Goal: Transaction & Acquisition: Purchase product/service

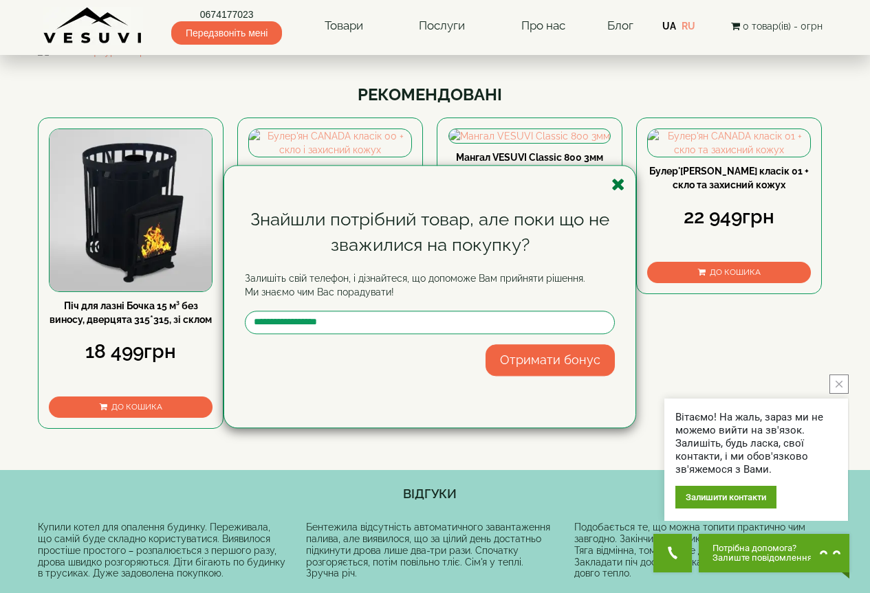
click at [616, 184] on icon "button" at bounding box center [618, 184] width 14 height 17
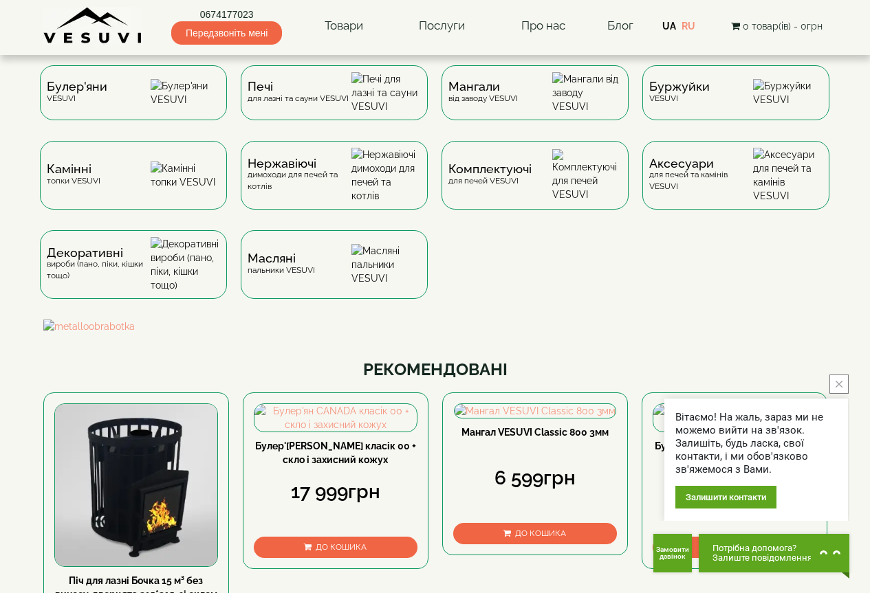
click at [841, 380] on button "close button" at bounding box center [838, 384] width 19 height 19
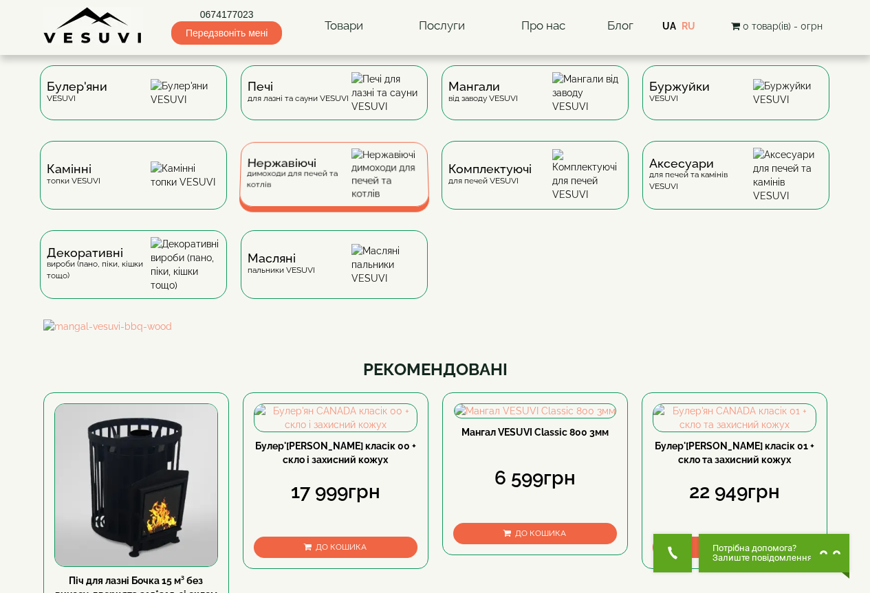
click at [310, 188] on div "Нержавіючі димоходи для печей та котлів" at bounding box center [298, 174] width 105 height 32
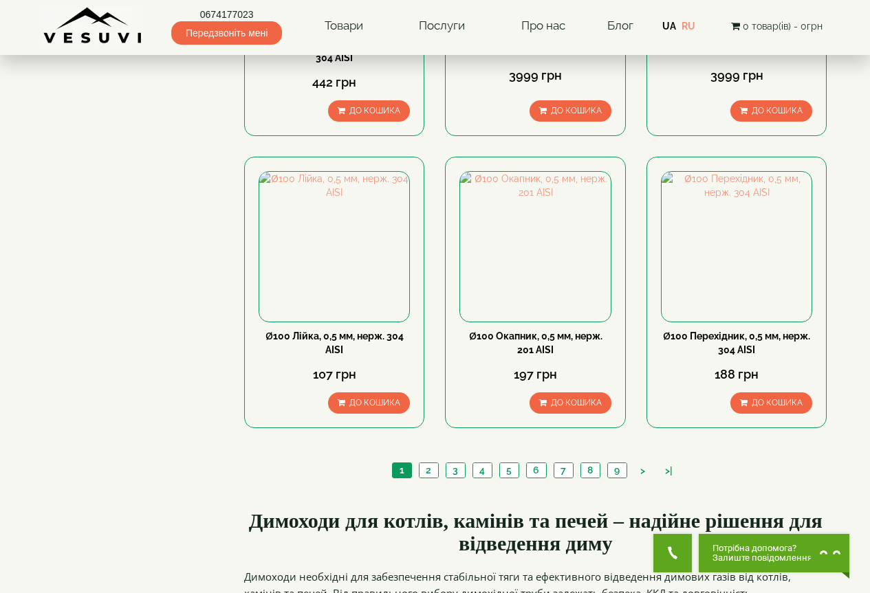
scroll to position [1375, 0]
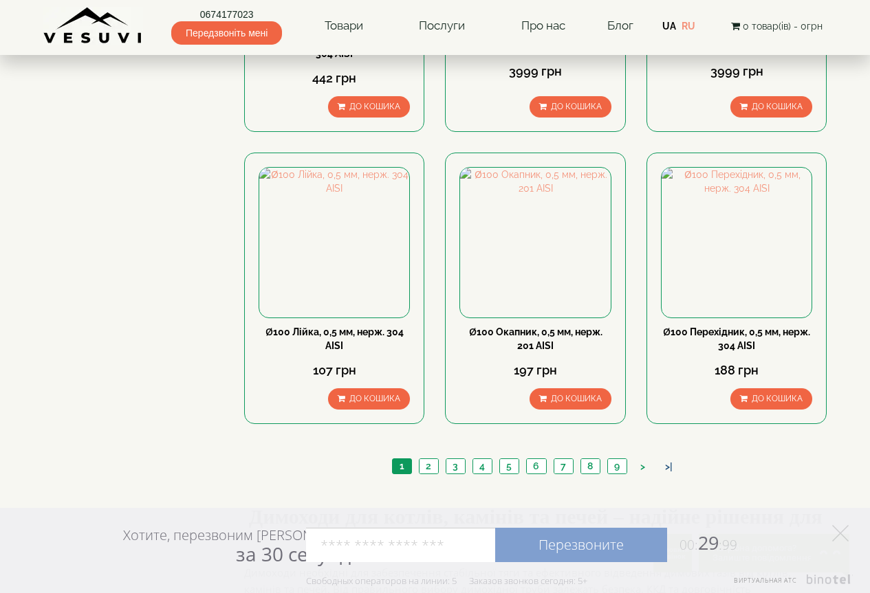
click at [669, 460] on link ">|" at bounding box center [668, 467] width 21 height 14
click at [641, 460] on link ">" at bounding box center [642, 467] width 19 height 14
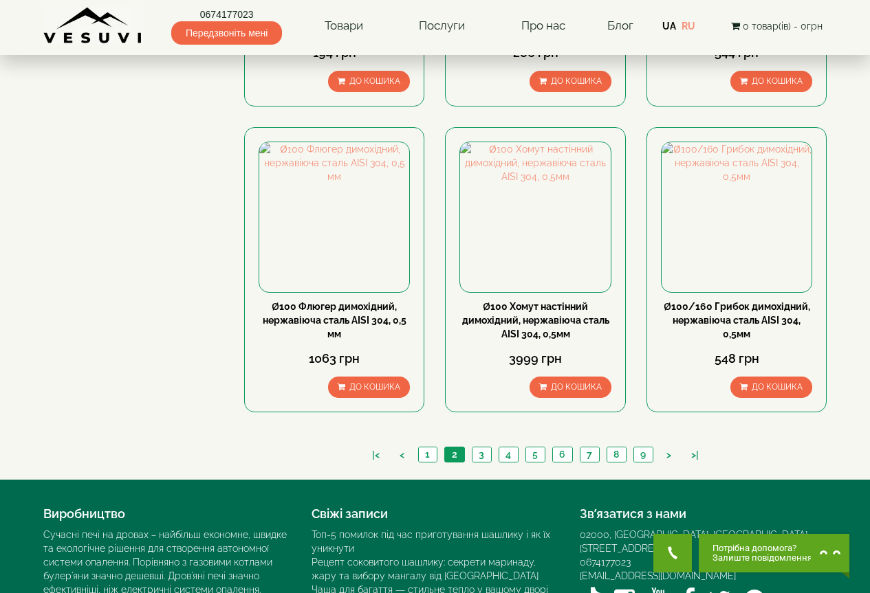
scroll to position [1451, 0]
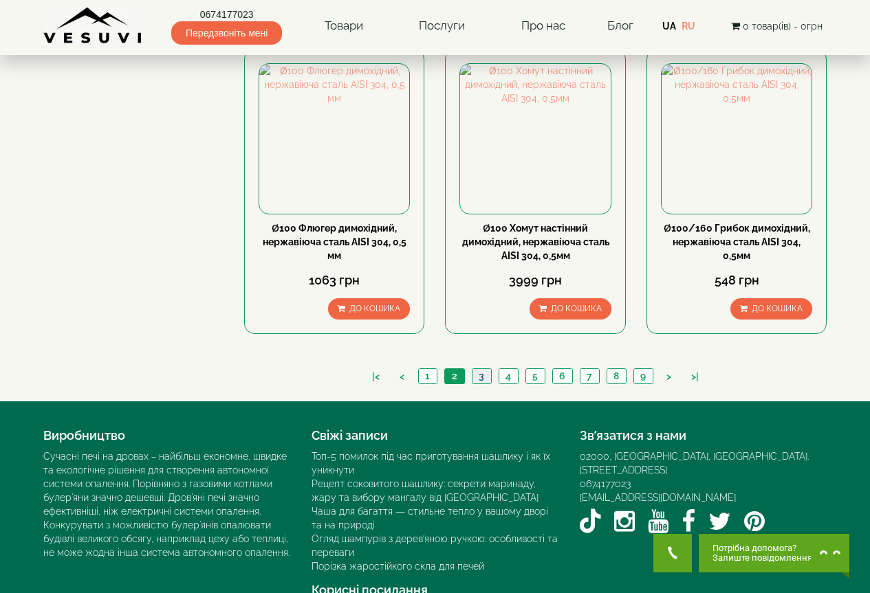
click at [481, 369] on link "3" at bounding box center [481, 376] width 19 height 14
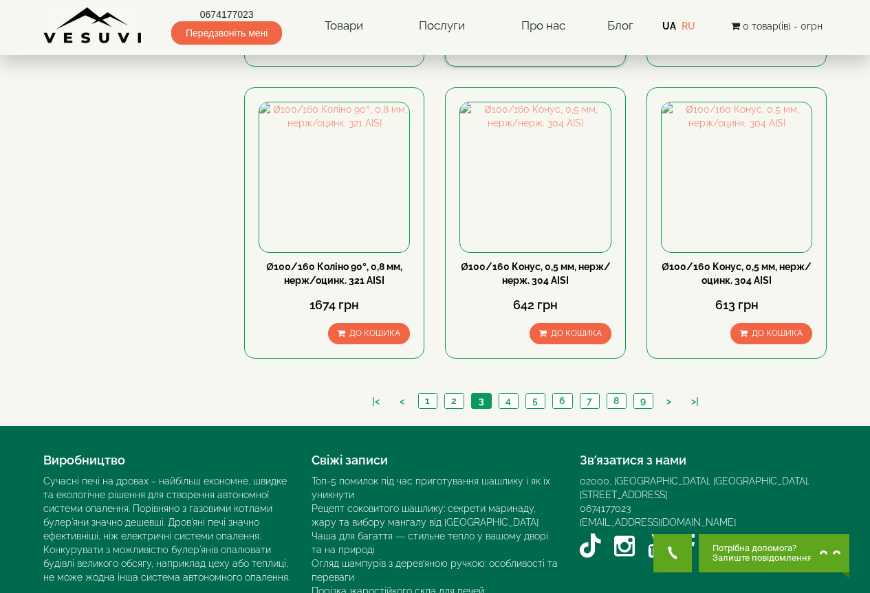
scroll to position [1438, 0]
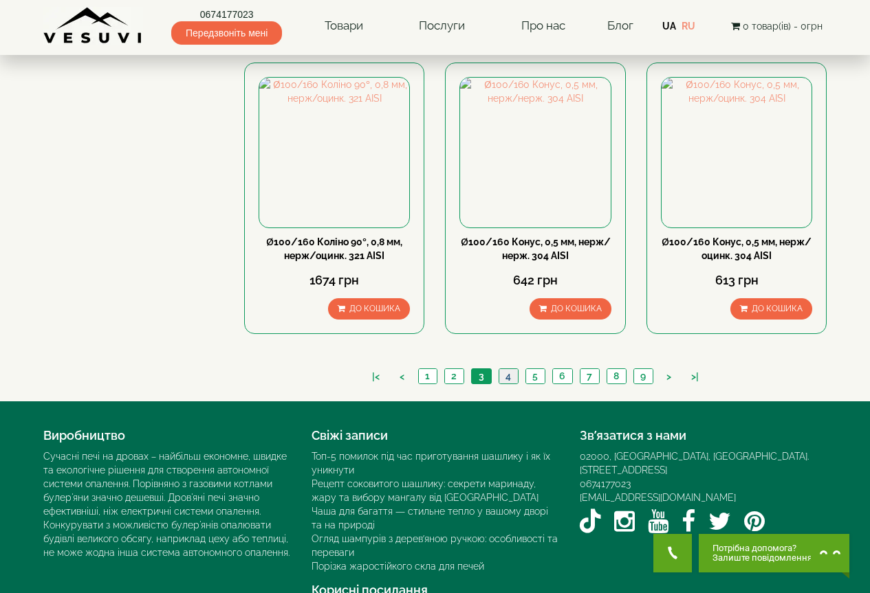
click at [506, 369] on link "4" at bounding box center [508, 376] width 19 height 14
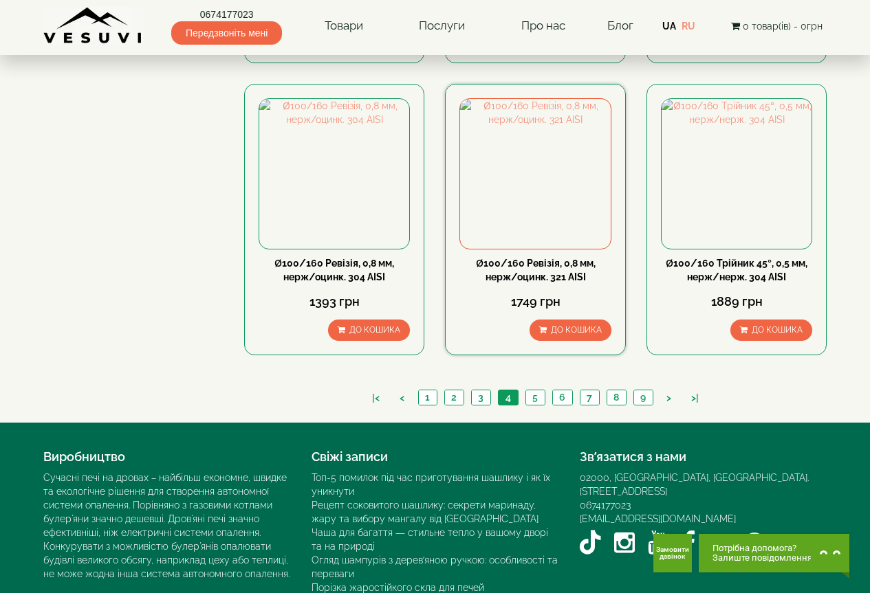
scroll to position [1438, 0]
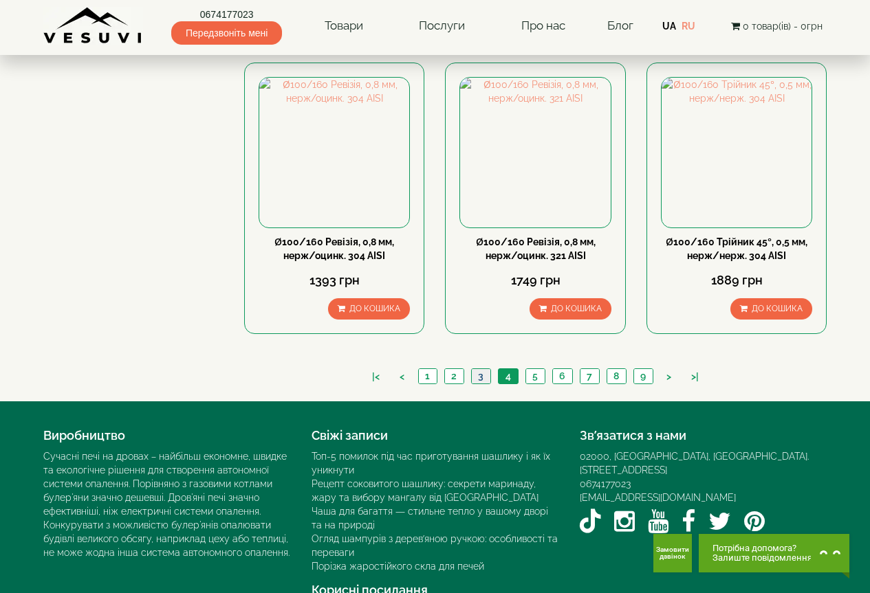
click at [477, 369] on link "3" at bounding box center [480, 376] width 19 height 14
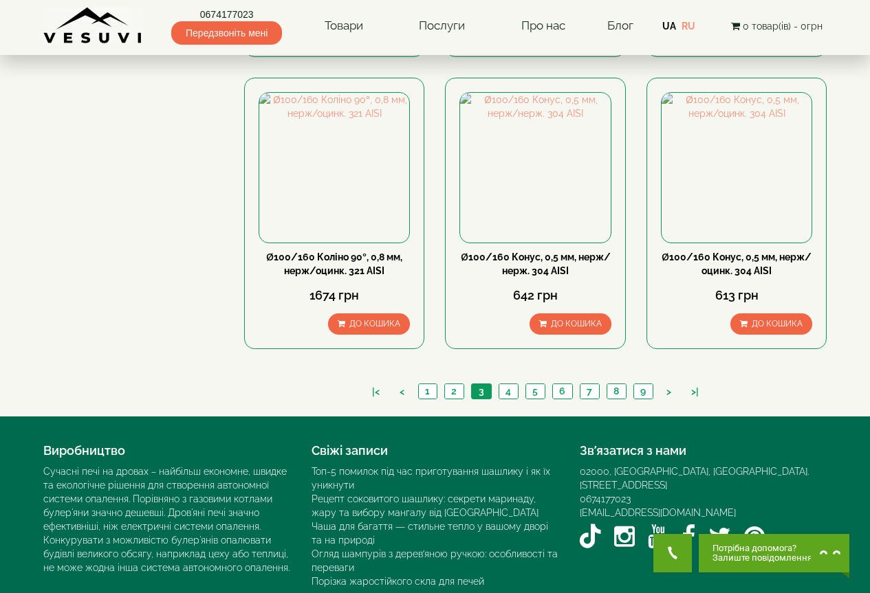
scroll to position [1438, 0]
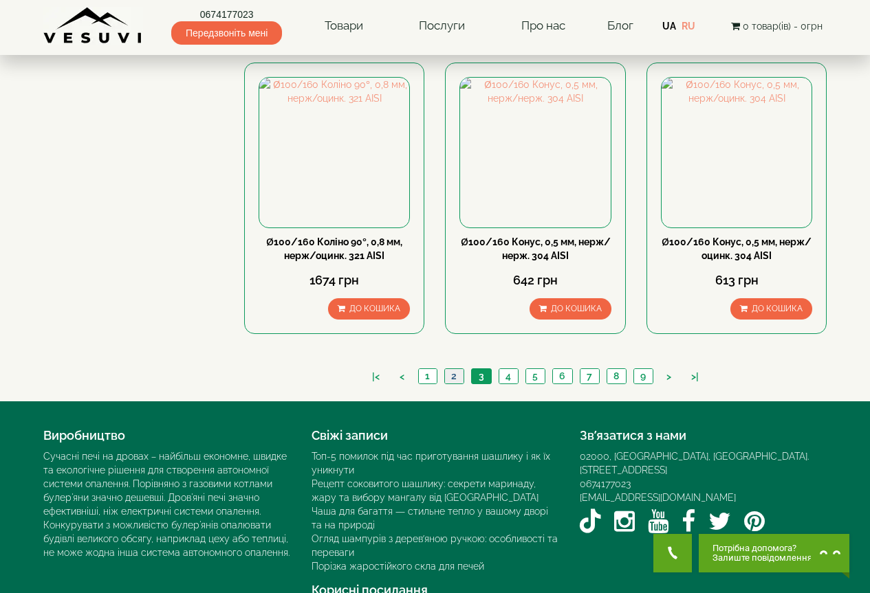
click at [450, 369] on link "2" at bounding box center [453, 376] width 19 height 14
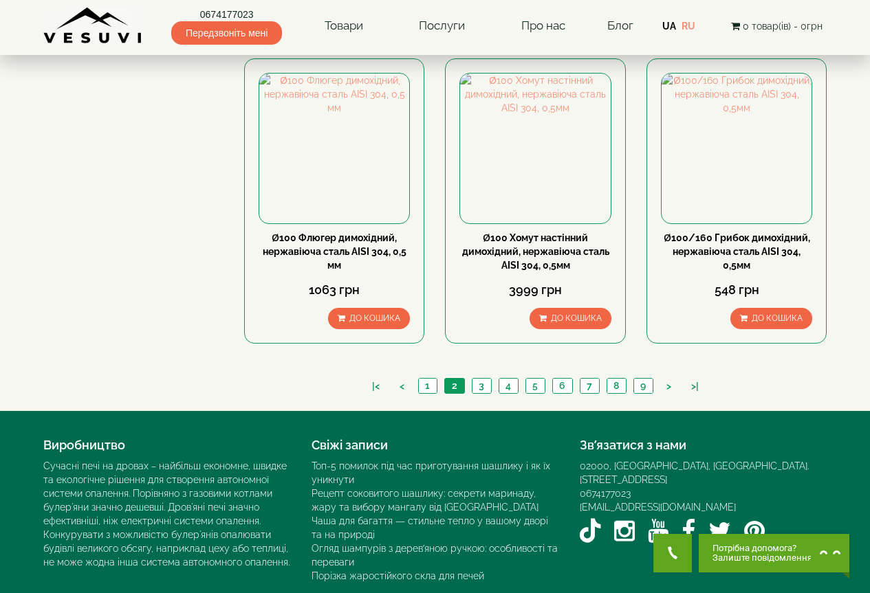
scroll to position [1451, 0]
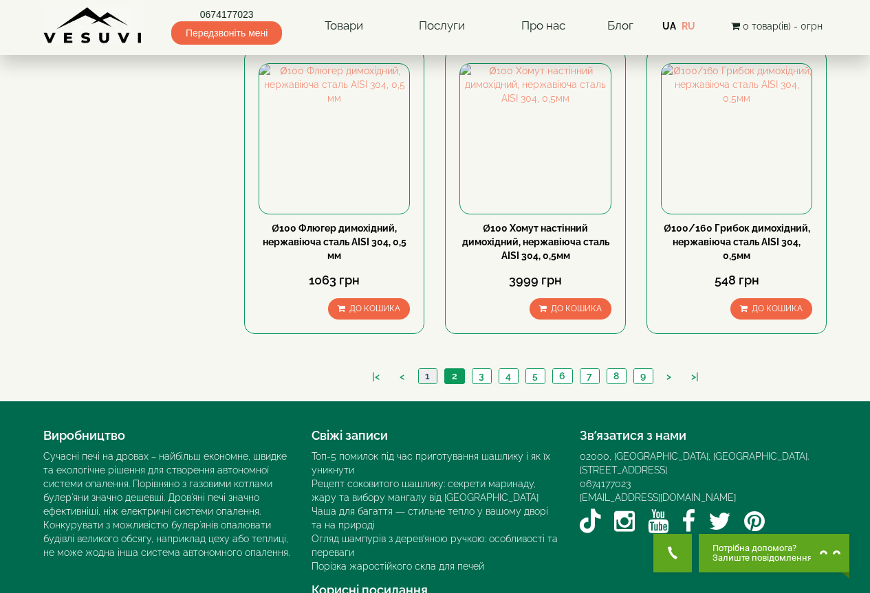
click at [429, 369] on link "1" at bounding box center [427, 376] width 19 height 14
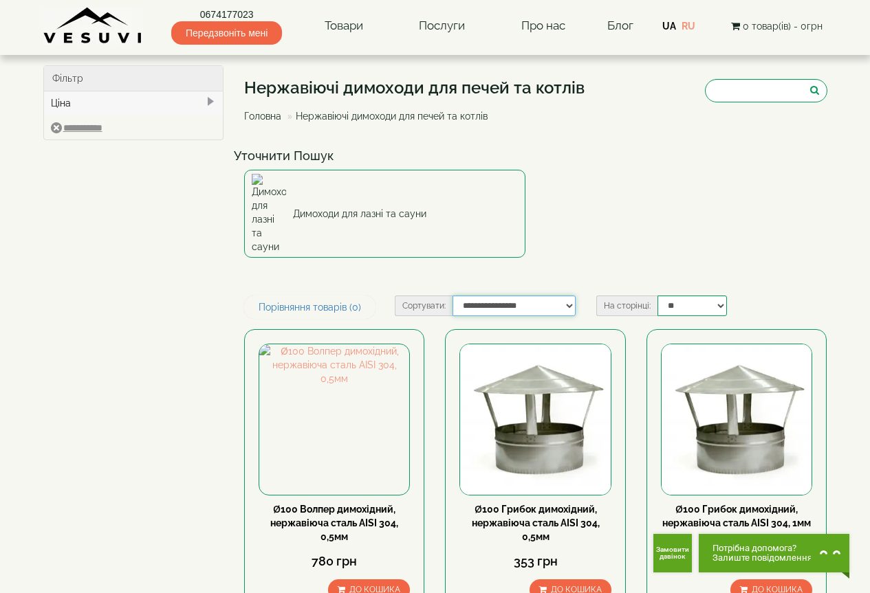
click at [565, 296] on select "**********" at bounding box center [513, 306] width 123 height 21
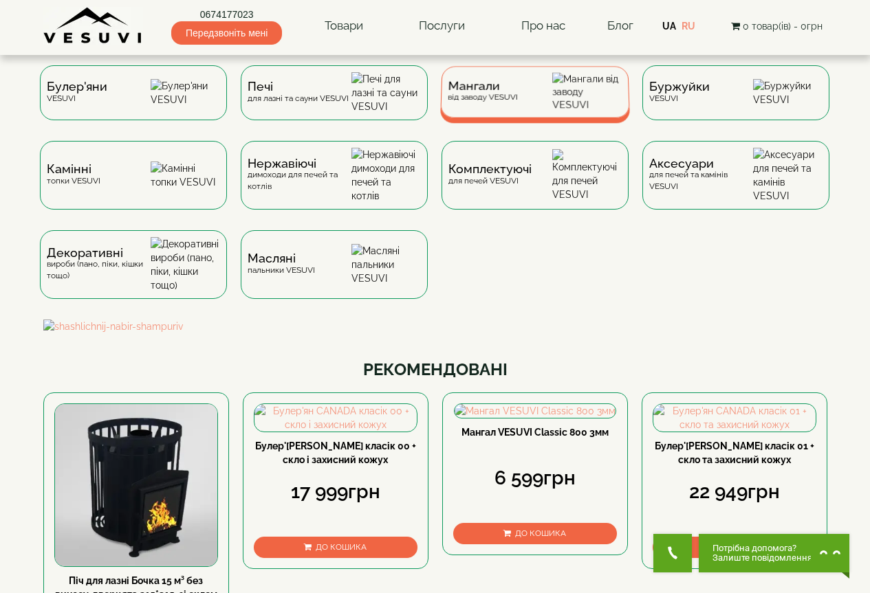
click at [514, 98] on div "Мангали від заводу VESUVI" at bounding box center [482, 91] width 70 height 21
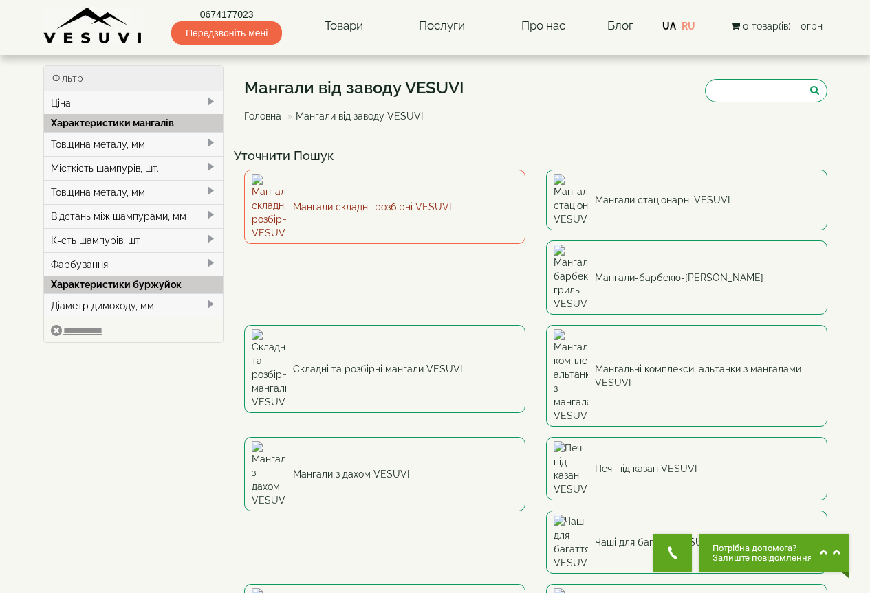
click at [439, 193] on link "Мангали складні, розбірні VESUVI" at bounding box center [384, 207] width 281 height 74
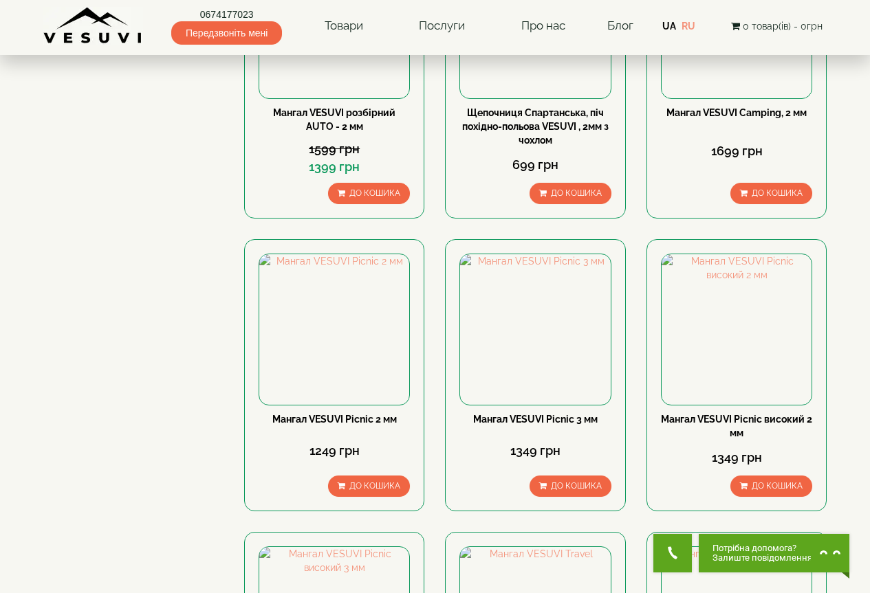
scroll to position [206, 0]
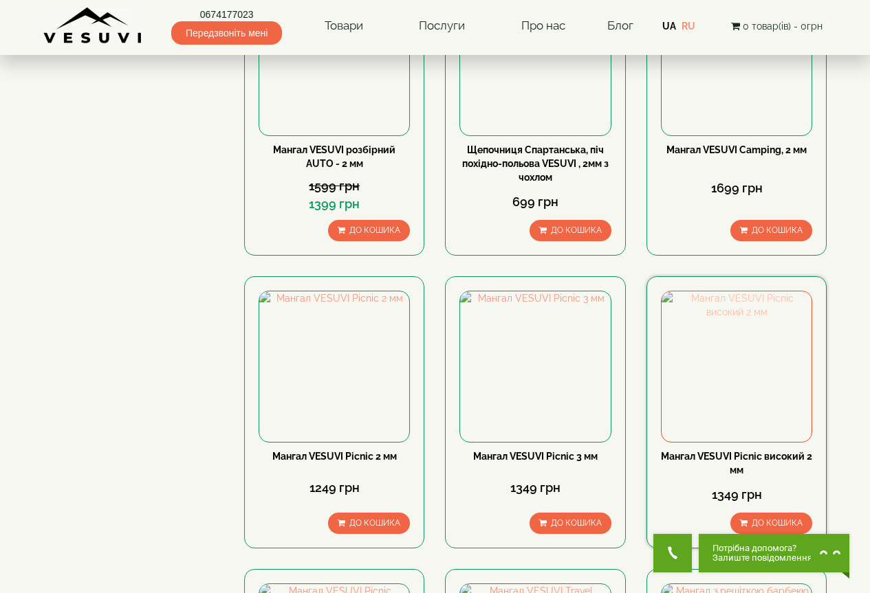
click at [676, 358] on img at bounding box center [736, 367] width 150 height 150
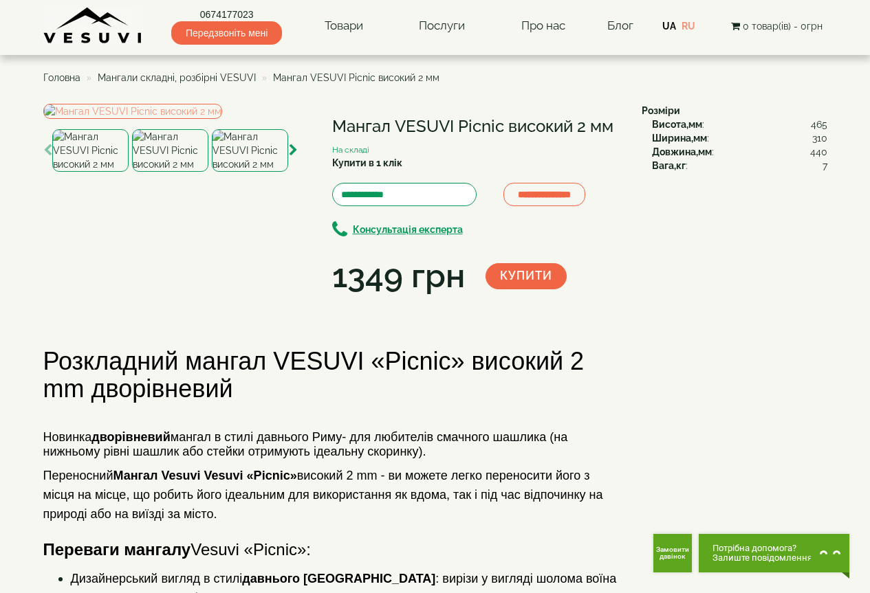
click at [176, 172] on img at bounding box center [170, 150] width 76 height 43
click at [292, 157] on icon "button" at bounding box center [293, 150] width 9 height 12
click at [170, 172] on img at bounding box center [170, 150] width 76 height 43
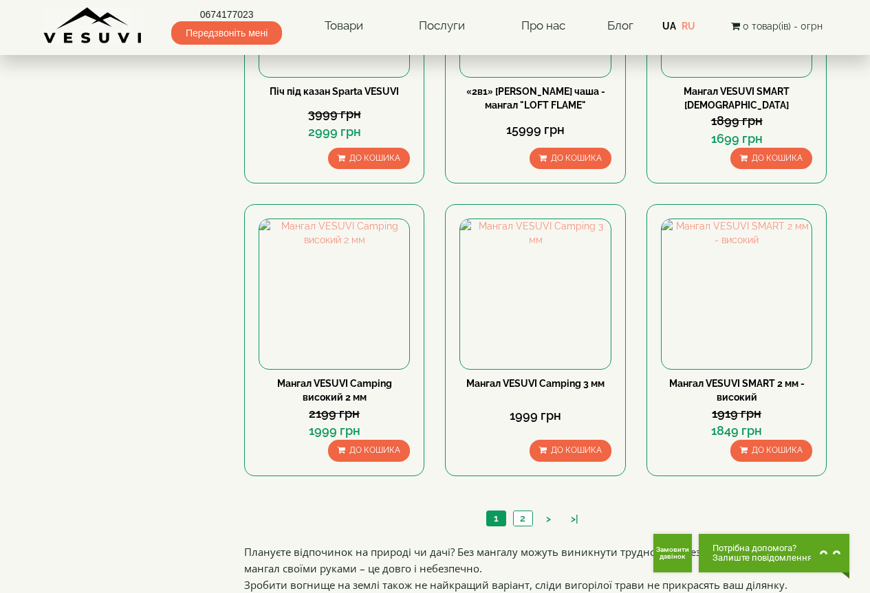
scroll to position [1169, 0]
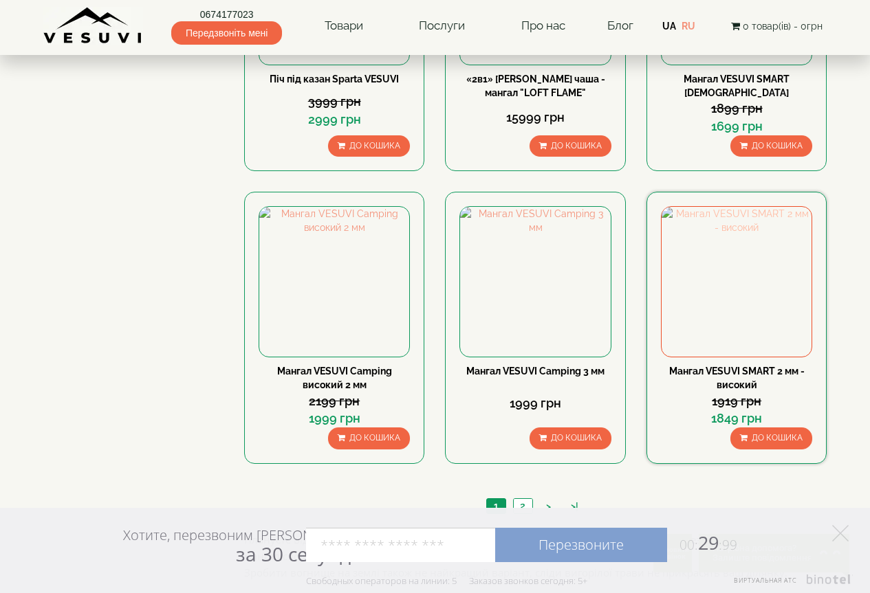
click at [679, 318] on img at bounding box center [736, 282] width 150 height 150
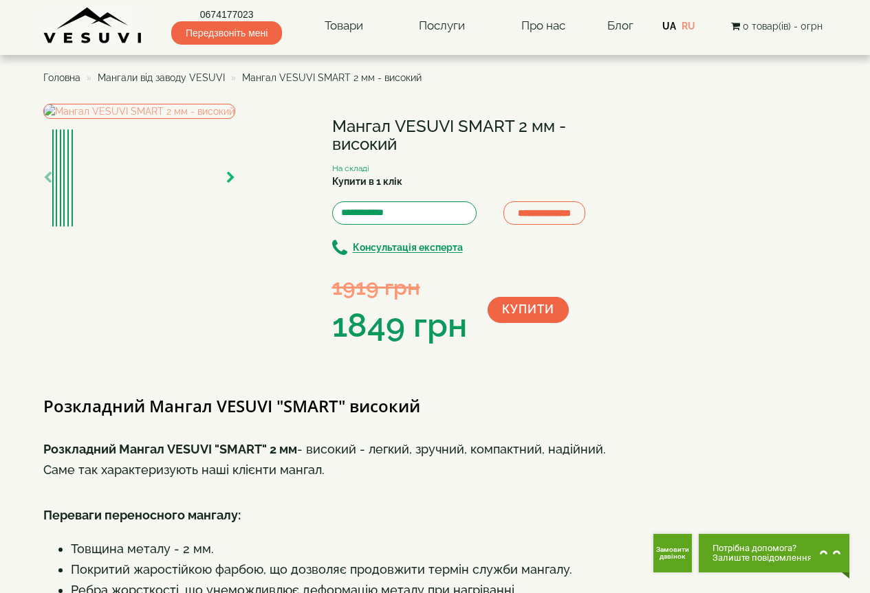
click at [235, 184] on icon "button" at bounding box center [230, 178] width 9 height 12
click at [48, 184] on icon "button" at bounding box center [47, 178] width 9 height 12
drag, startPoint x: 45, startPoint y: 366, endPoint x: 69, endPoint y: 366, distance: 23.4
click at [69, 187] on div at bounding box center [139, 178] width 192 height 18
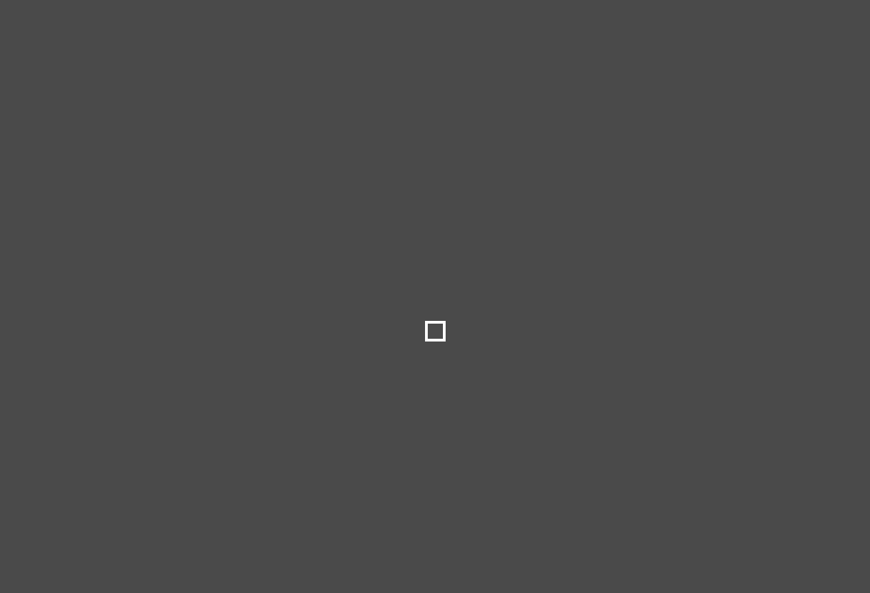
select select
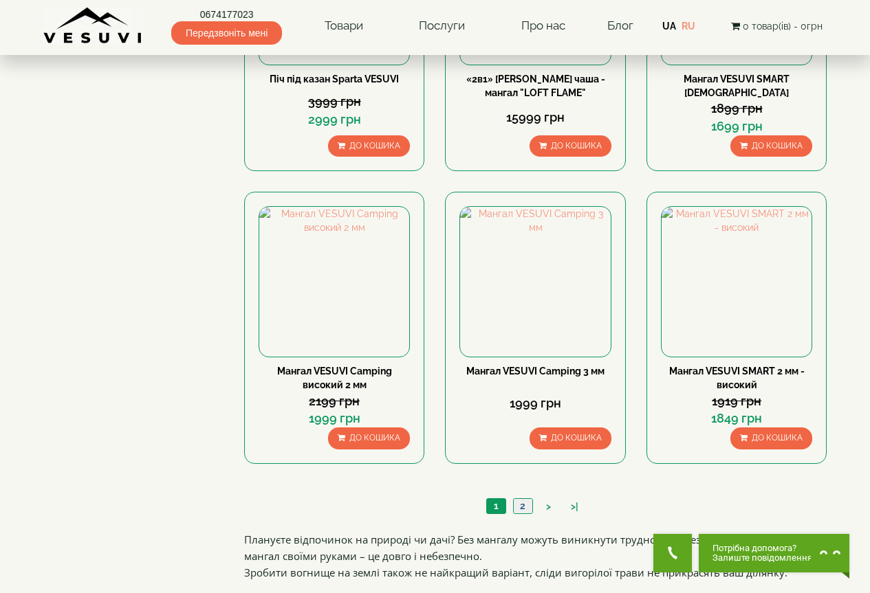
click at [519, 507] on link "2" at bounding box center [522, 506] width 19 height 14
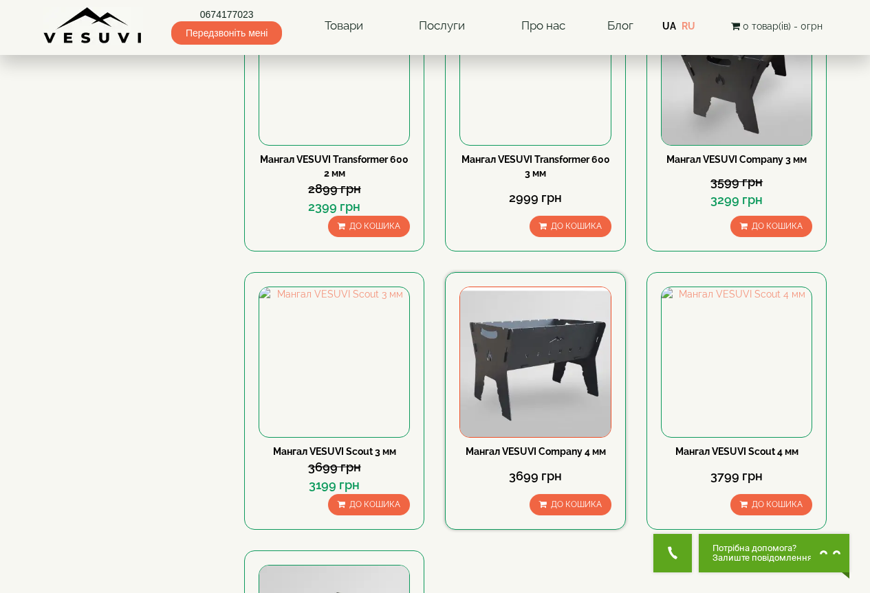
scroll to position [413, 0]
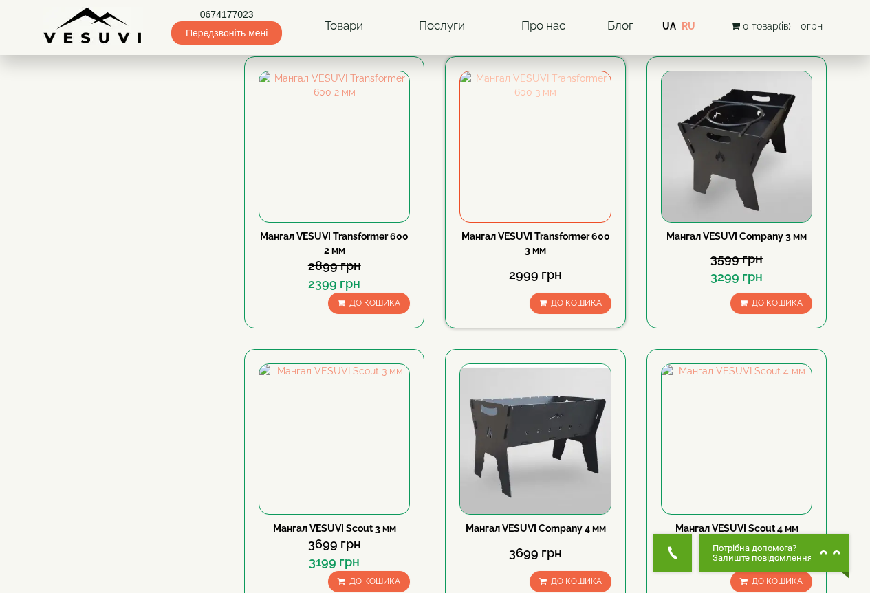
click at [497, 167] on img at bounding box center [535, 147] width 150 height 150
